Goal: Obtain resource: Download file/media

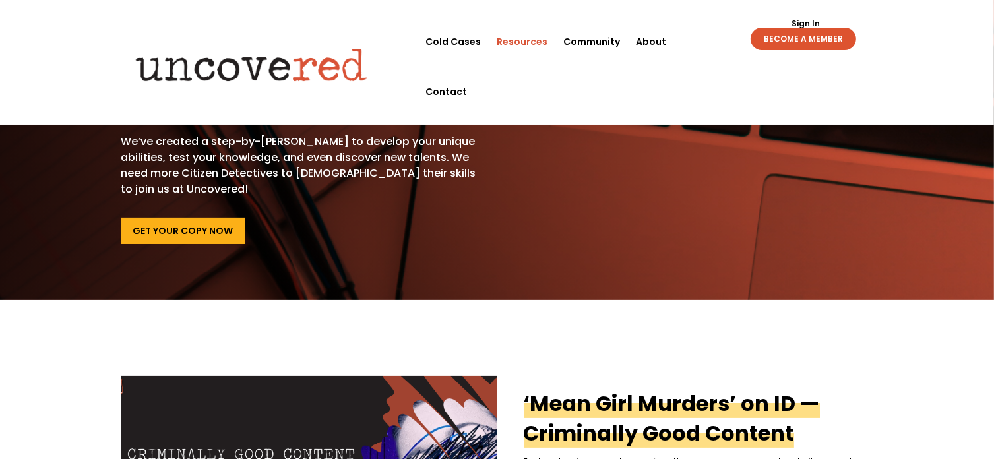
scroll to position [132, 0]
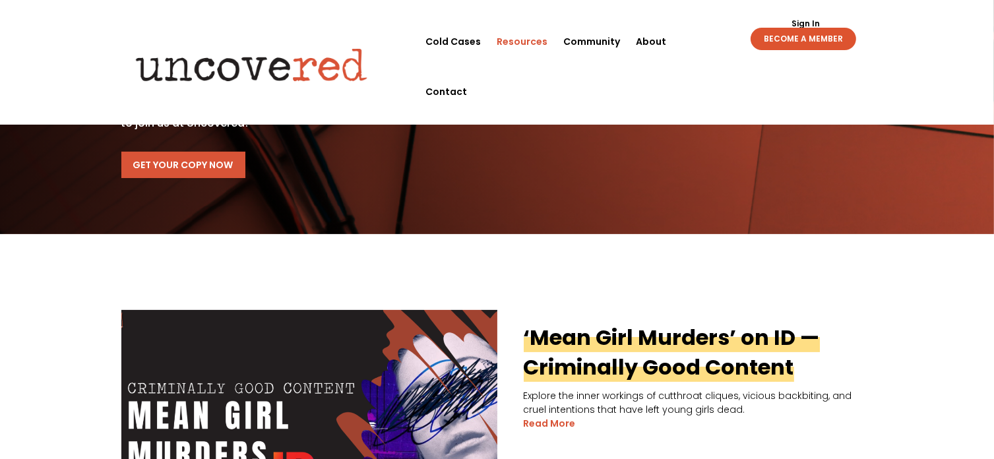
click at [219, 162] on link "Get Your Copy Now" at bounding box center [183, 165] width 124 height 26
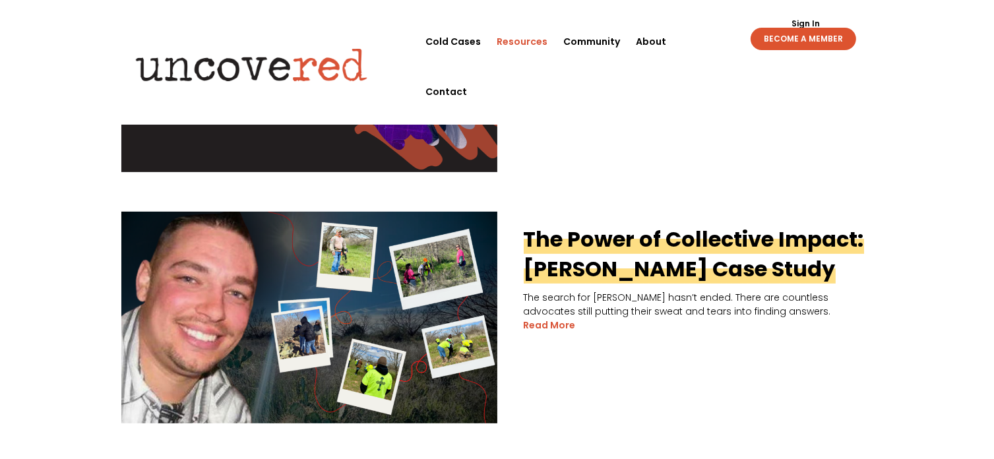
scroll to position [527, 0]
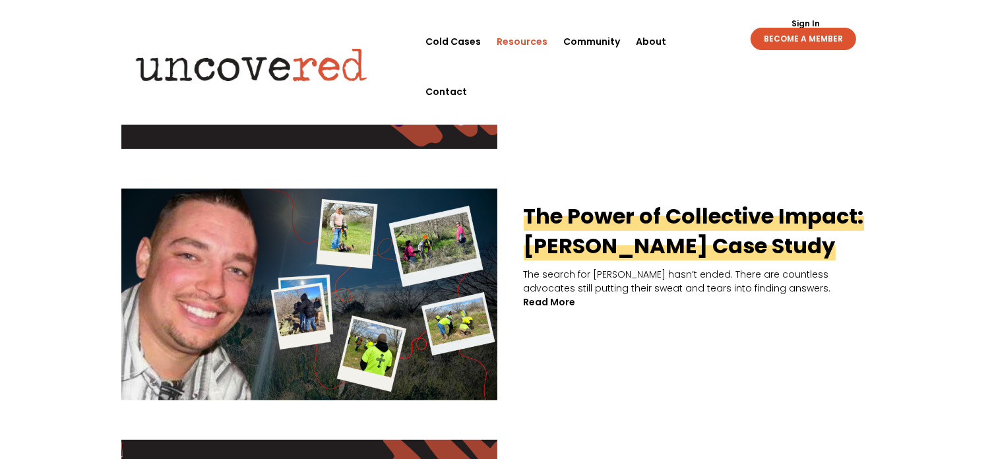
click at [549, 303] on link "read more" at bounding box center [549, 302] width 52 height 14
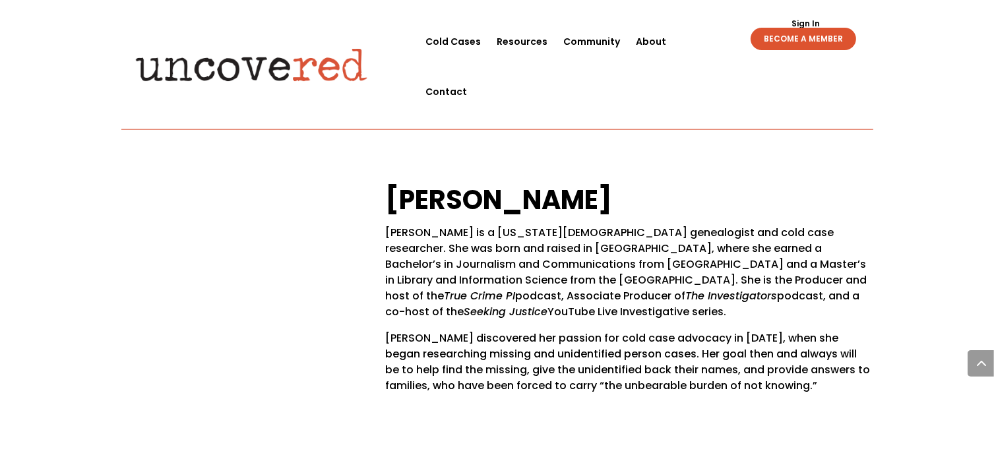
scroll to position [6461, 0]
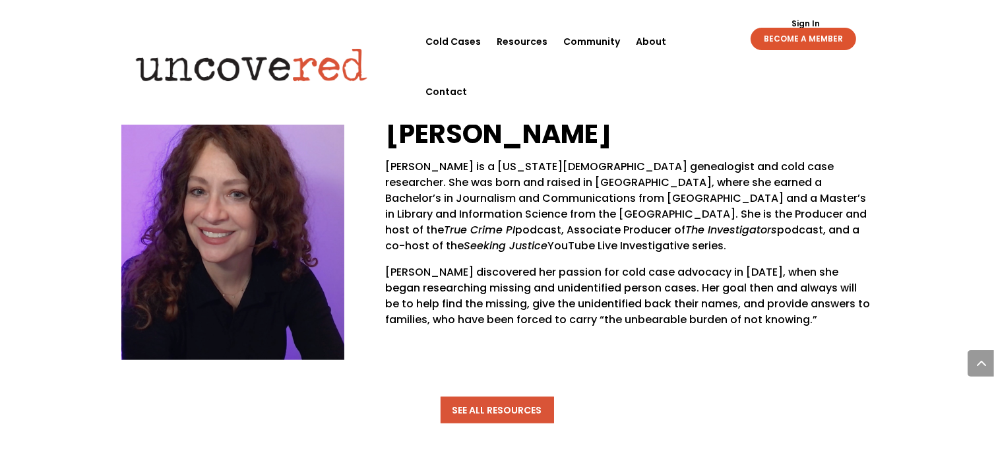
click at [491, 397] on link "See All Resources" at bounding box center [496, 410] width 113 height 26
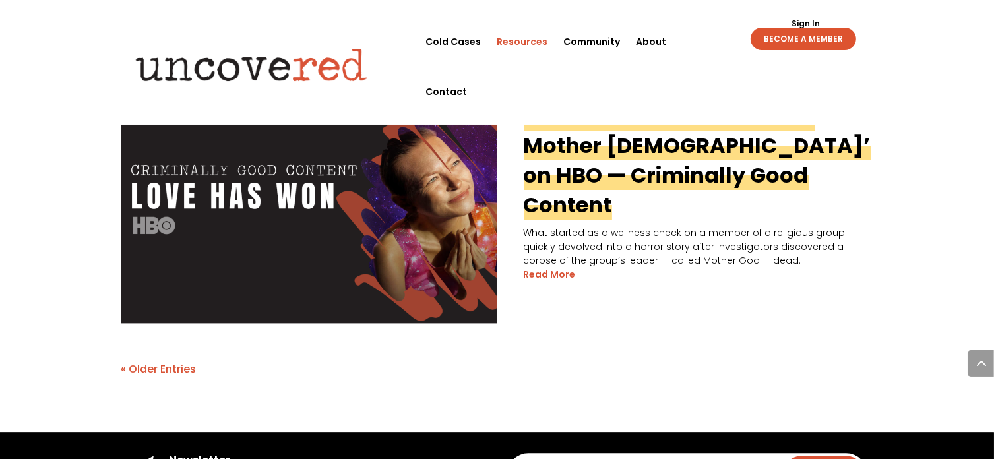
scroll to position [2769, 0]
